Goal: Transaction & Acquisition: Book appointment/travel/reservation

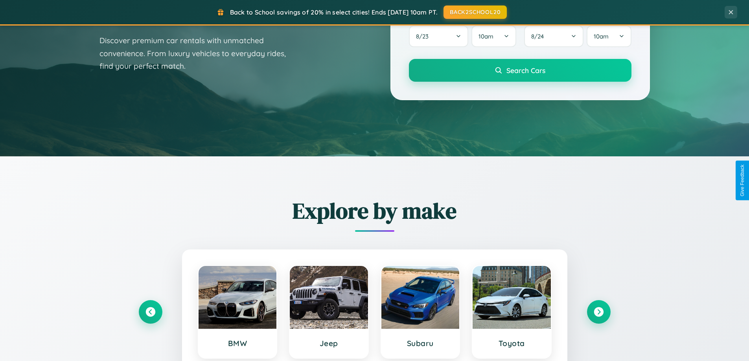
scroll to position [541, 0]
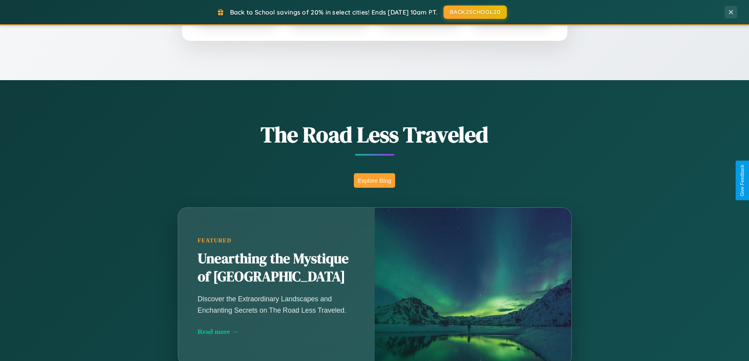
click at [374, 181] on button "Explore Blog" at bounding box center [374, 180] width 41 height 15
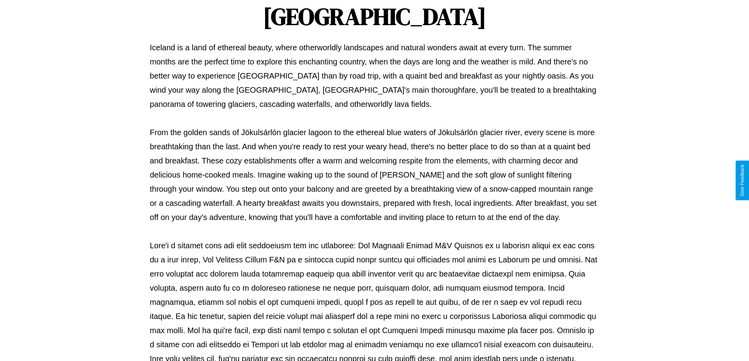
scroll to position [254, 0]
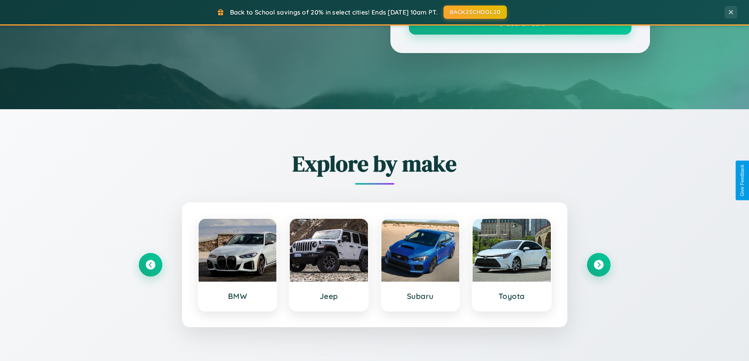
scroll to position [541, 0]
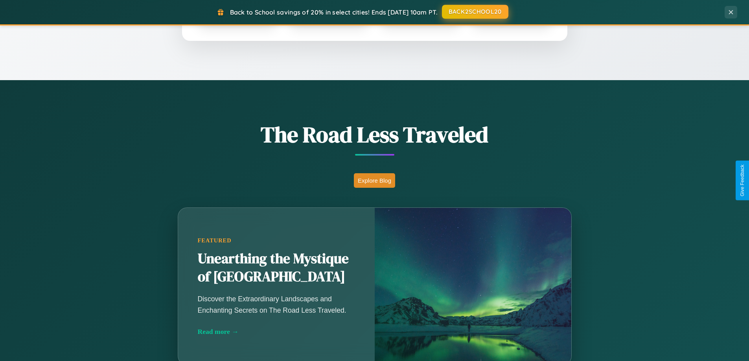
click at [475, 12] on button "BACK2SCHOOL20" at bounding box center [475, 12] width 66 height 14
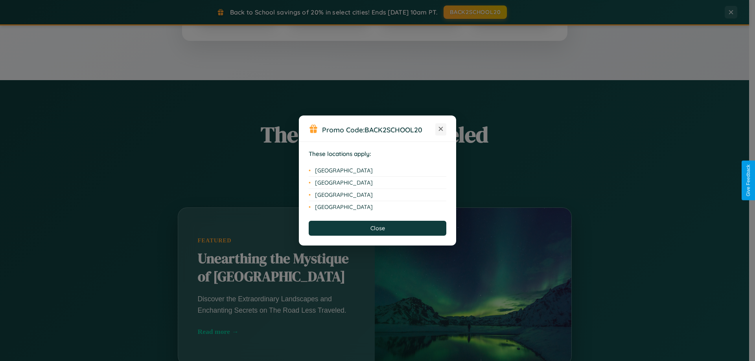
click at [441, 129] on icon at bounding box center [441, 129] width 4 height 4
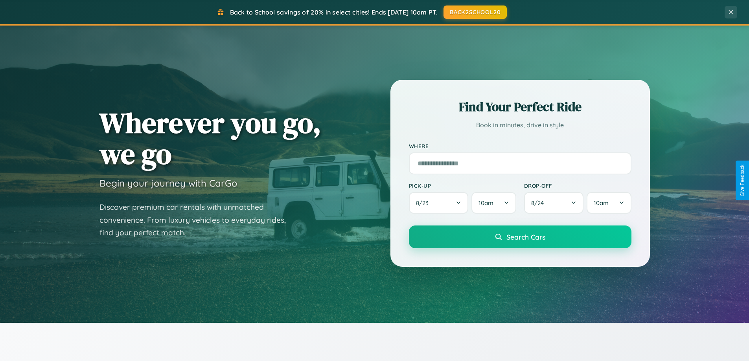
scroll to position [0, 0]
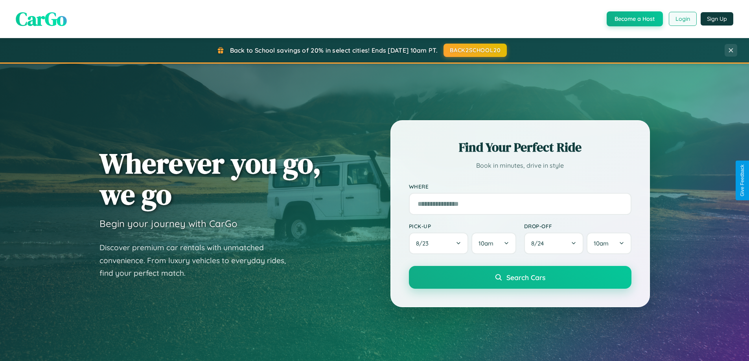
click at [682, 19] on button "Login" at bounding box center [683, 19] width 28 height 14
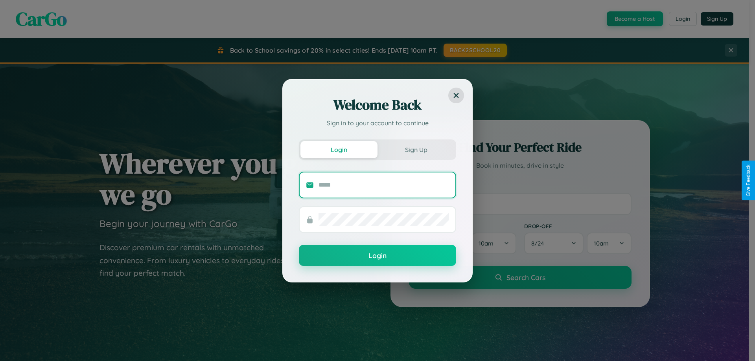
click at [384, 185] on input "text" at bounding box center [384, 185] width 131 height 13
type input "**********"
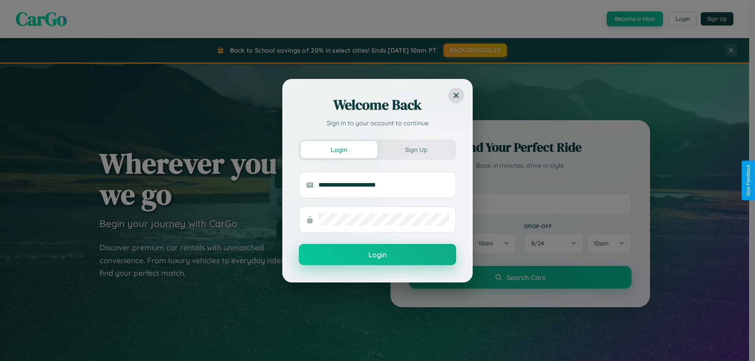
click at [378, 255] on button "Login" at bounding box center [377, 254] width 157 height 21
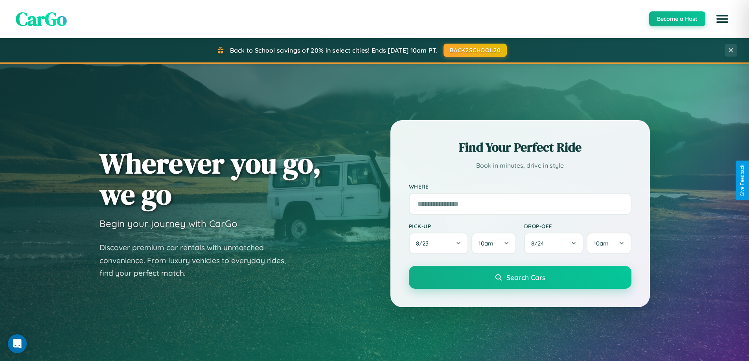
scroll to position [922, 0]
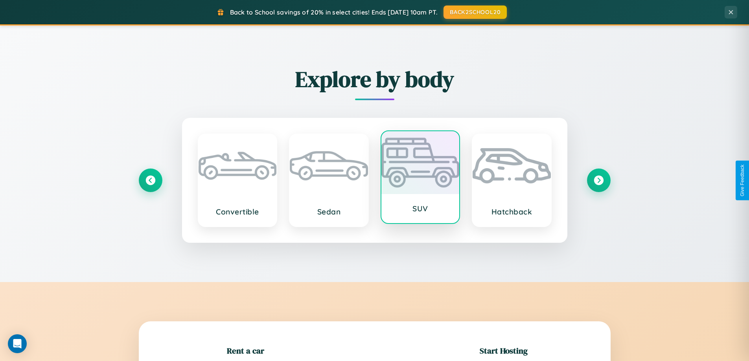
click at [420, 177] on div at bounding box center [421, 162] width 78 height 63
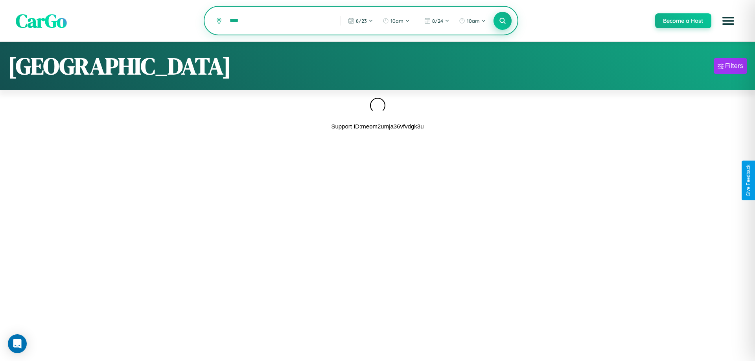
type input "****"
click at [502, 21] on icon at bounding box center [502, 20] width 7 height 7
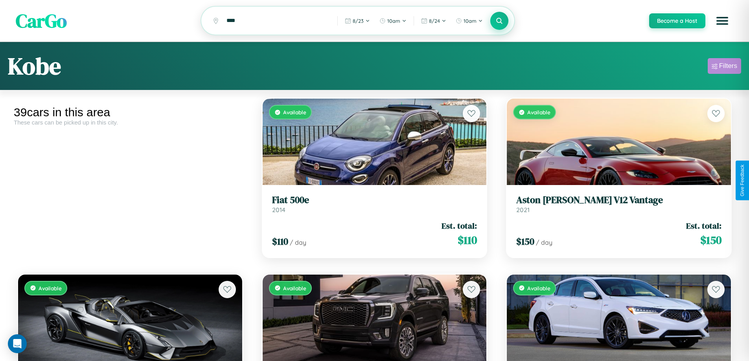
click at [725, 67] on div "Filters" at bounding box center [728, 66] width 18 height 8
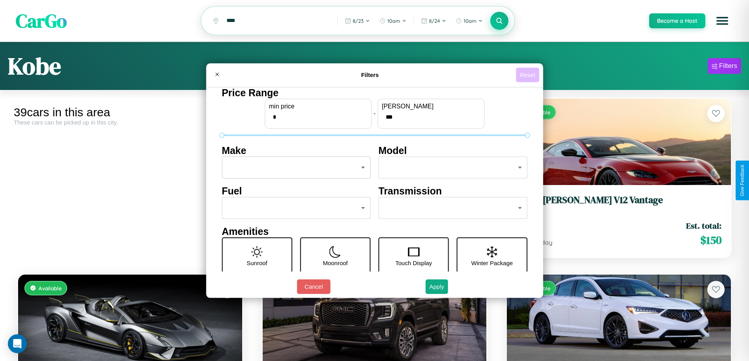
click at [529, 75] on button "Reset" at bounding box center [527, 75] width 23 height 15
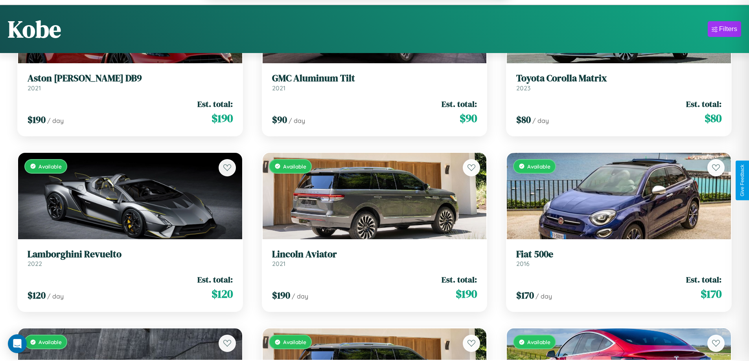
scroll to position [521, 0]
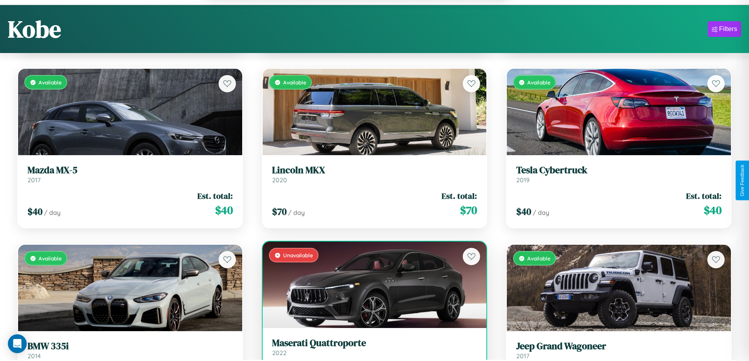
click at [371, 352] on link "Maserati Quattroporte 2022" at bounding box center [374, 347] width 205 height 19
